Goal: Check status: Check status

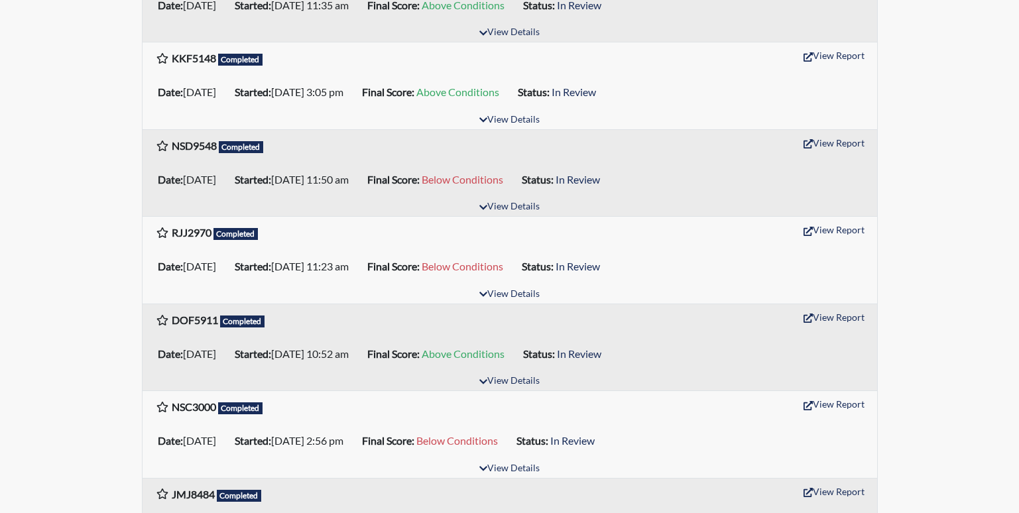
scroll to position [729, 0]
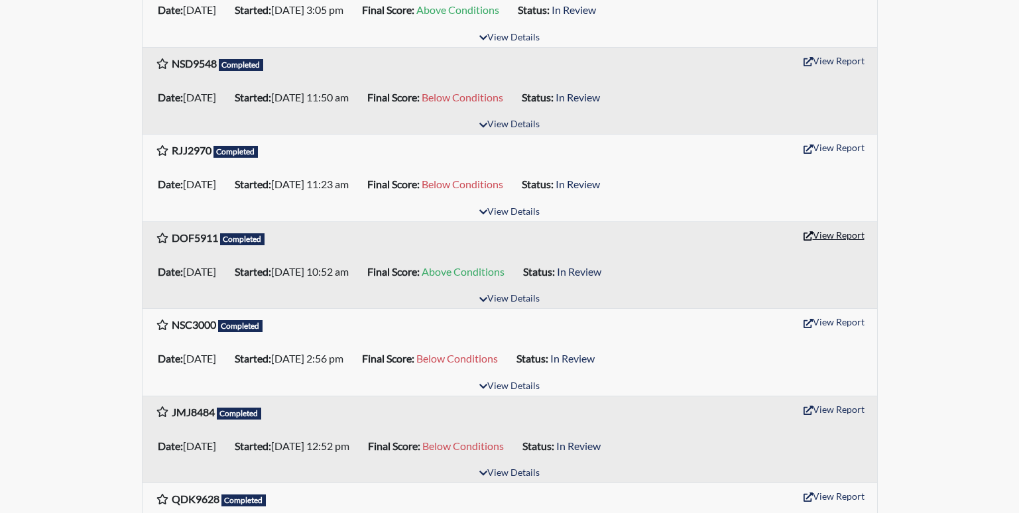
click at [828, 231] on button "View Report" at bounding box center [833, 235] width 73 height 21
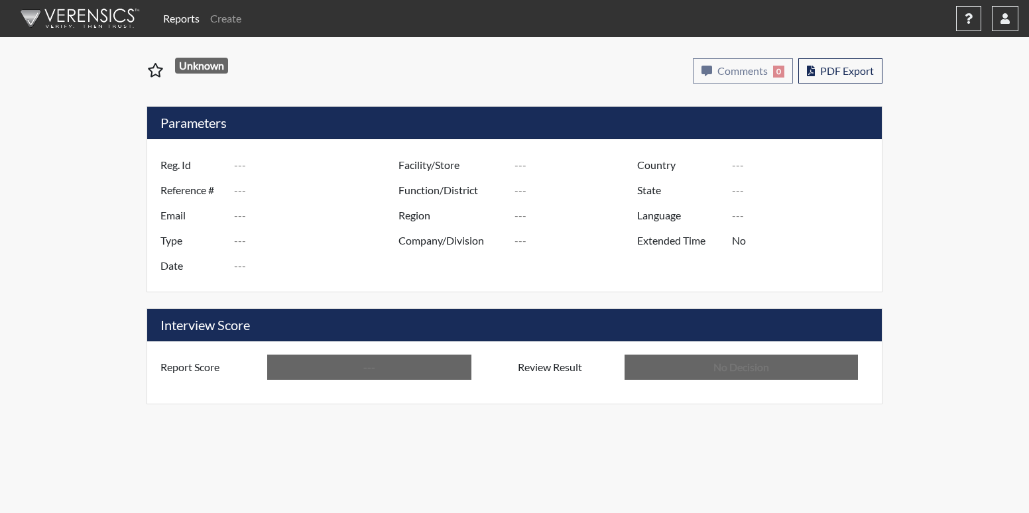
type input "DOF5911"
type input "51074"
type input "---"
type input "Corrections Pre-Employment"
type input "[DATE]"
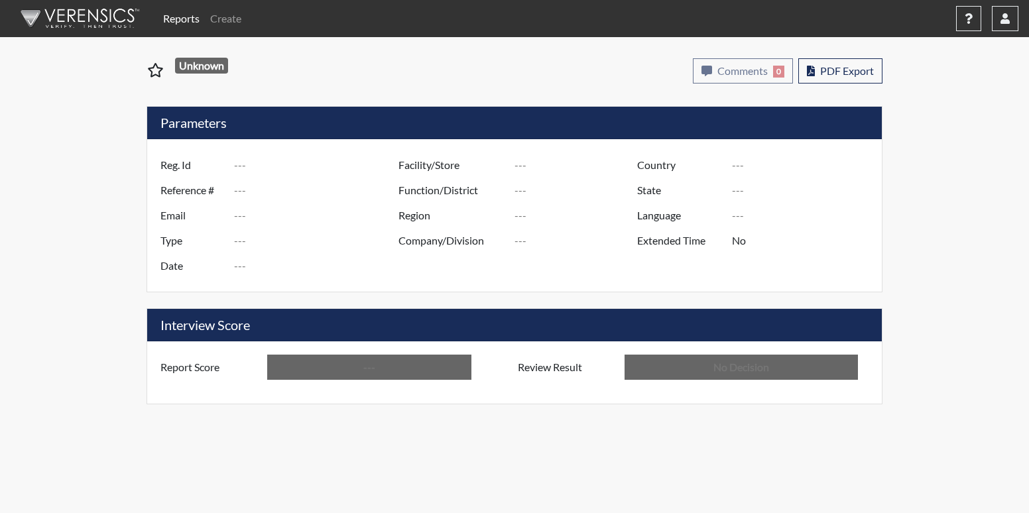
type input "[PERSON_NAME]"
type input "[GEOGRAPHIC_DATA]"
type input "[US_STATE]"
type input "English"
type input "Above Conditions"
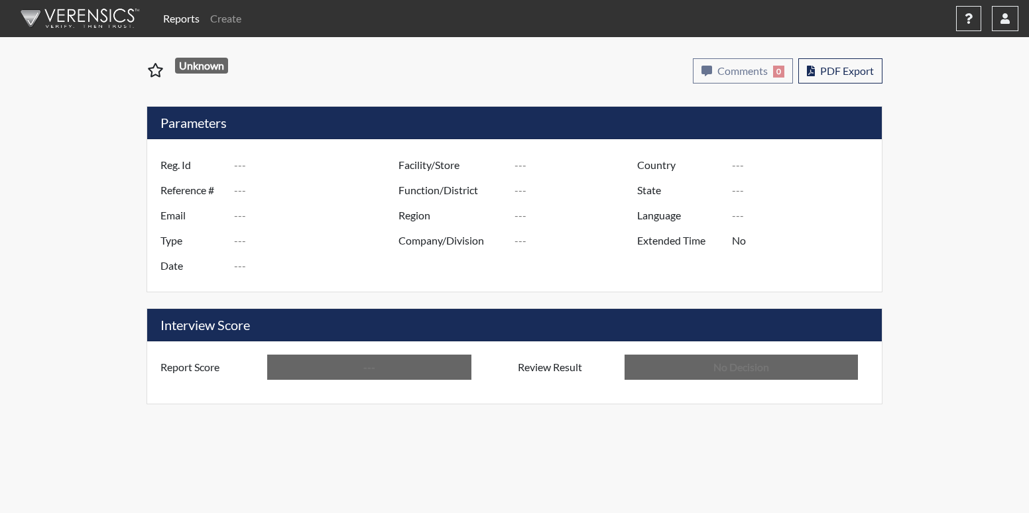
type input "In Review"
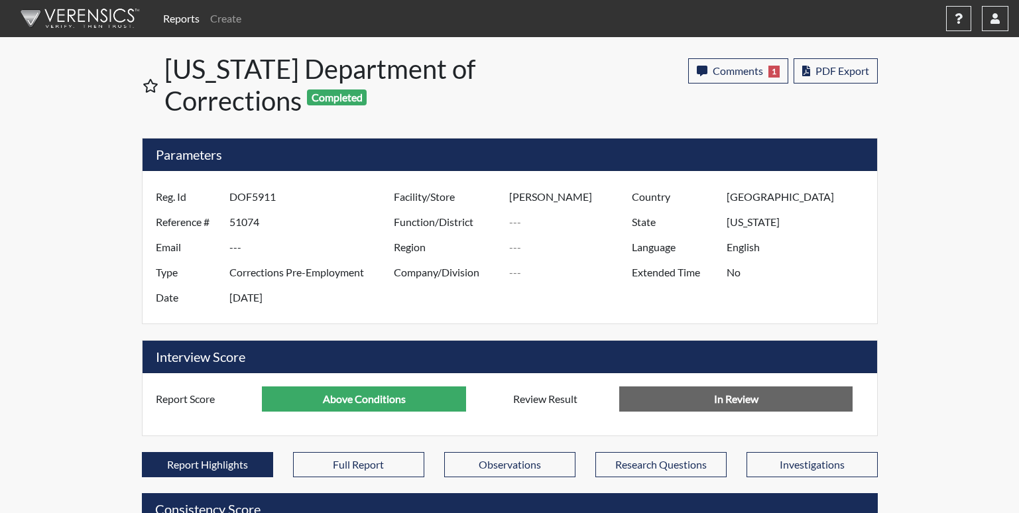
scroll to position [662696, 662365]
